Goal: Use online tool/utility: Utilize a website feature to perform a specific function

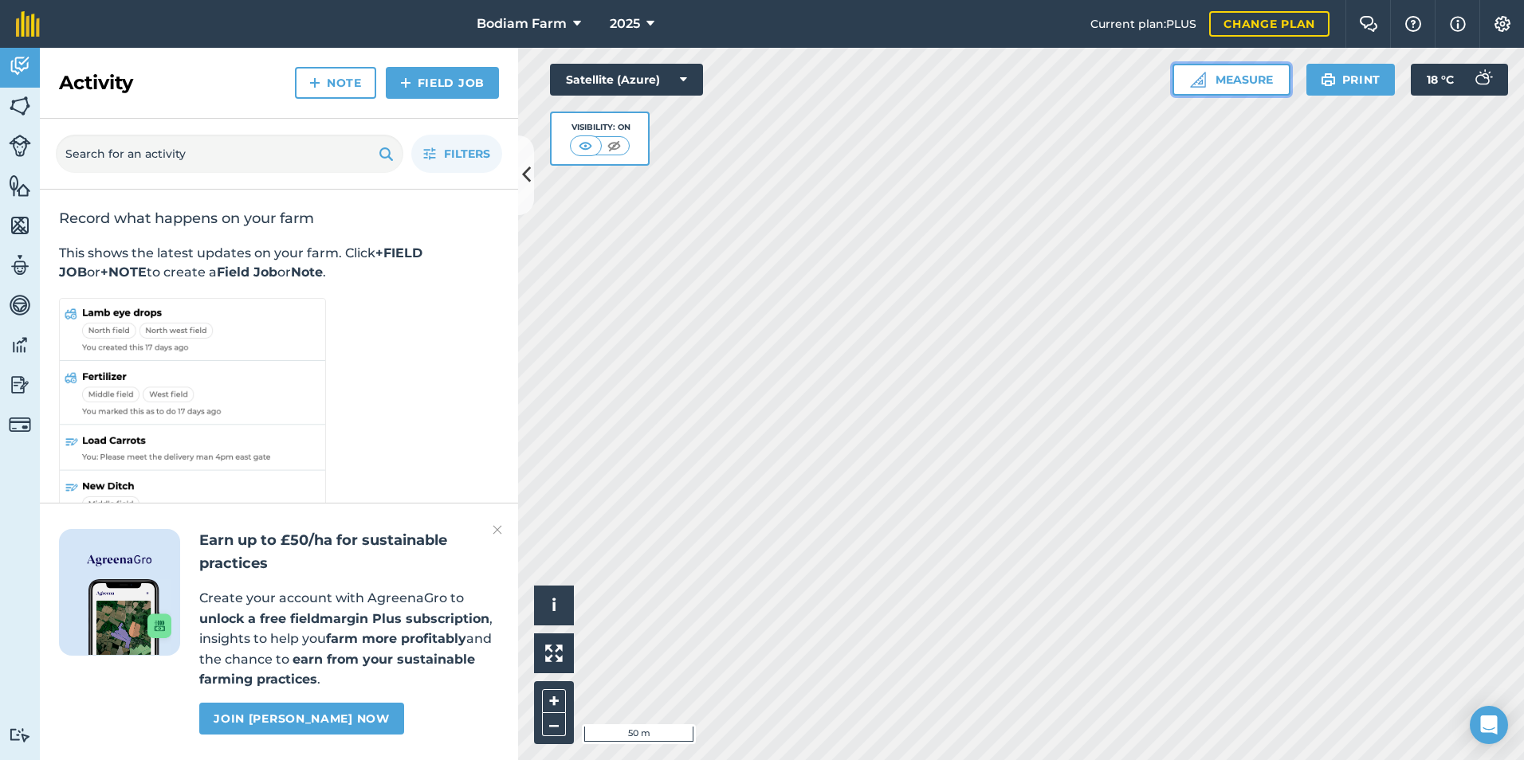
click at [1230, 78] on button "Measure" at bounding box center [1231, 80] width 118 height 32
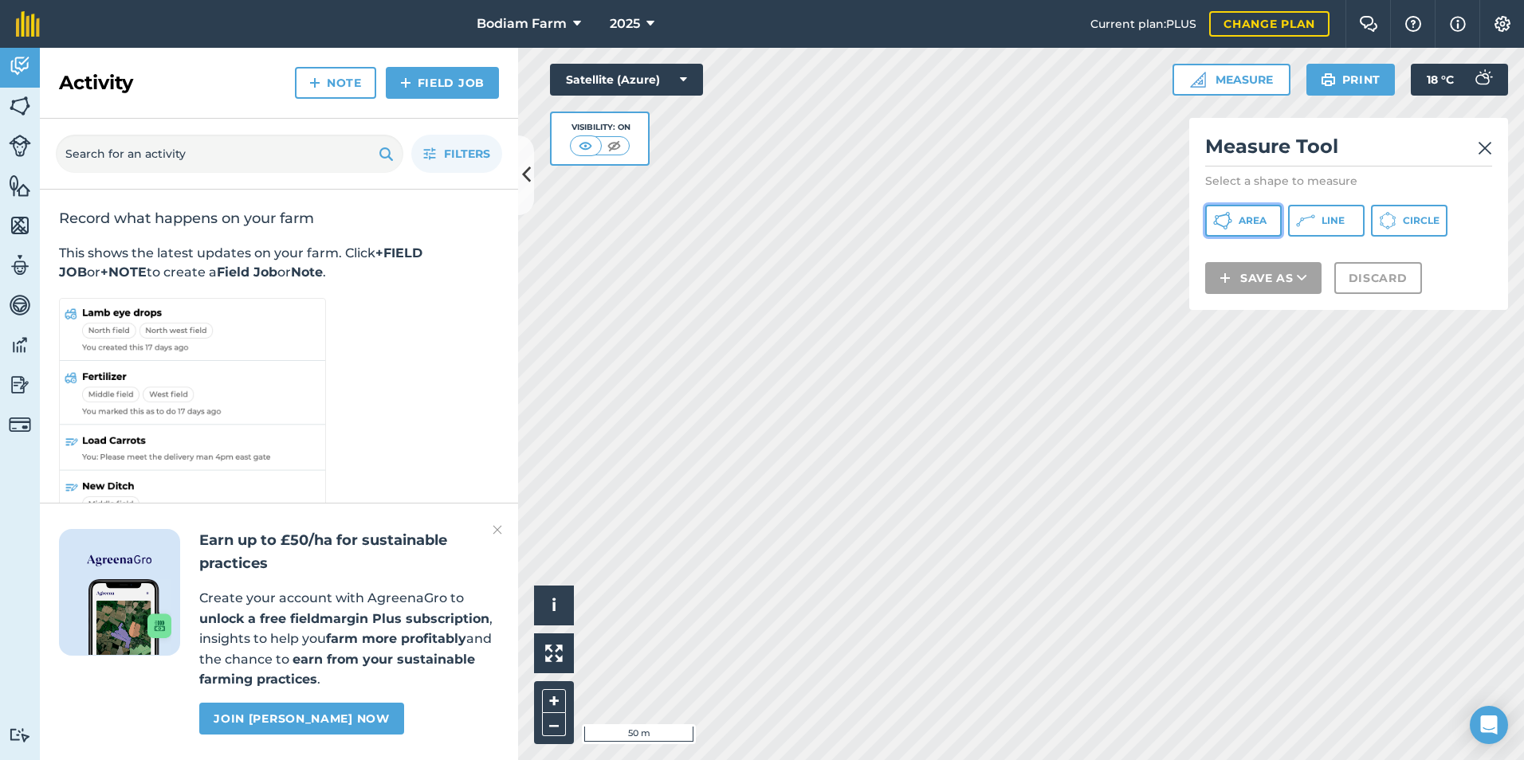
drag, startPoint x: 1253, startPoint y: 219, endPoint x: 1256, endPoint y: 245, distance: 25.6
click at [1253, 218] on span "Area" at bounding box center [1252, 220] width 28 height 13
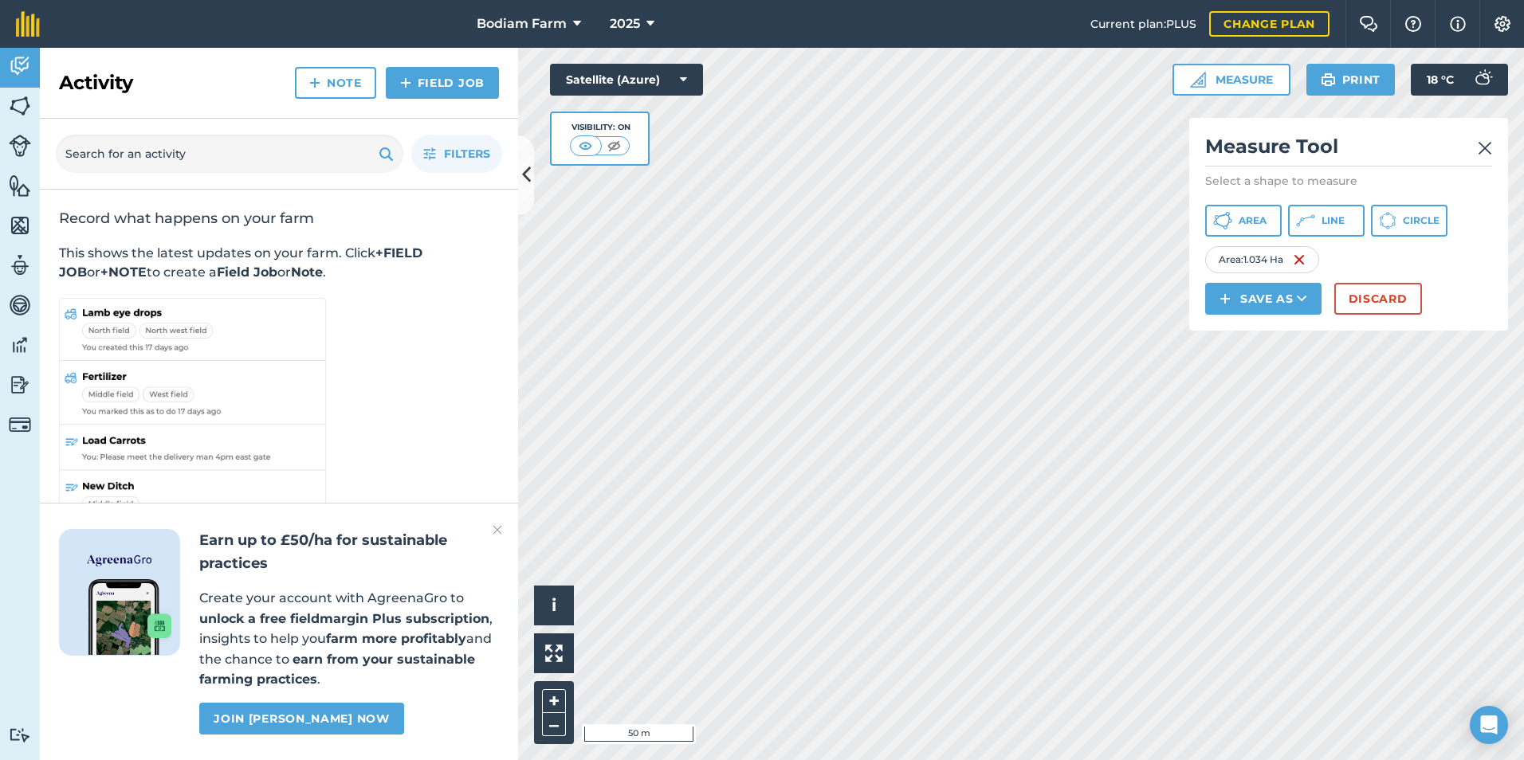
click at [1484, 149] on img at bounding box center [1484, 148] width 14 height 19
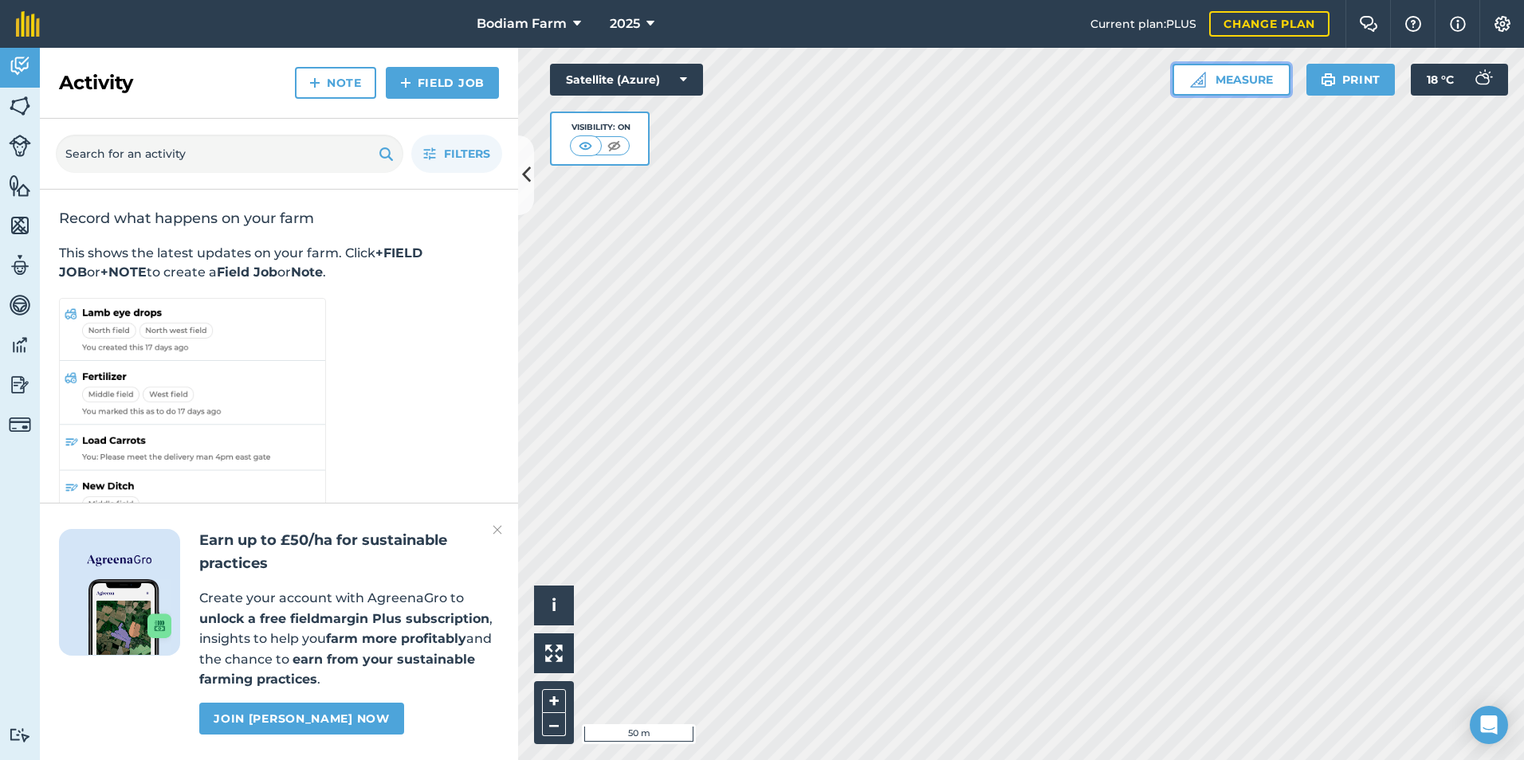
click at [1258, 86] on button "Measure" at bounding box center [1231, 80] width 118 height 32
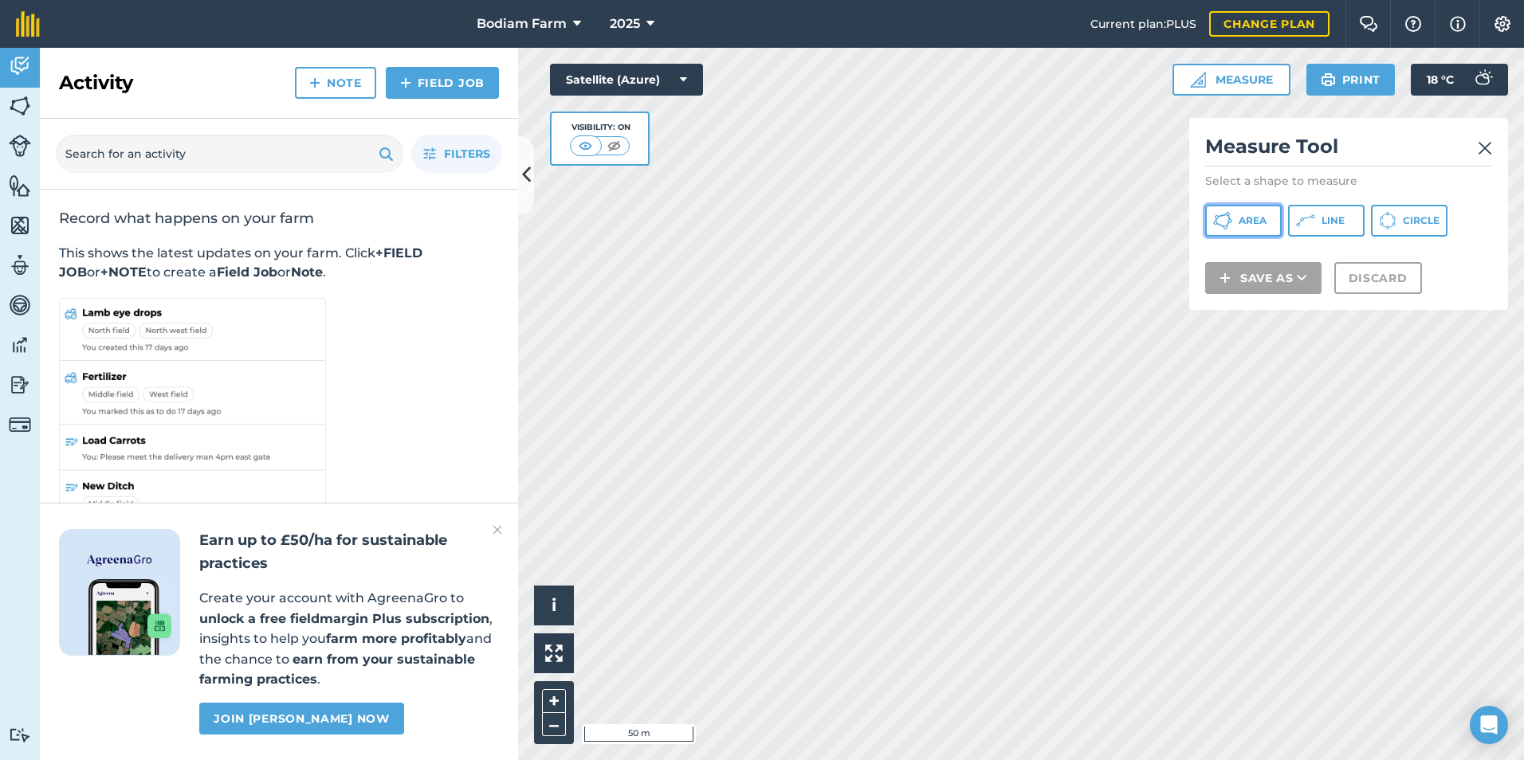
click at [1258, 226] on span "Area" at bounding box center [1252, 220] width 28 height 13
